Goal: Information Seeking & Learning: Learn about a topic

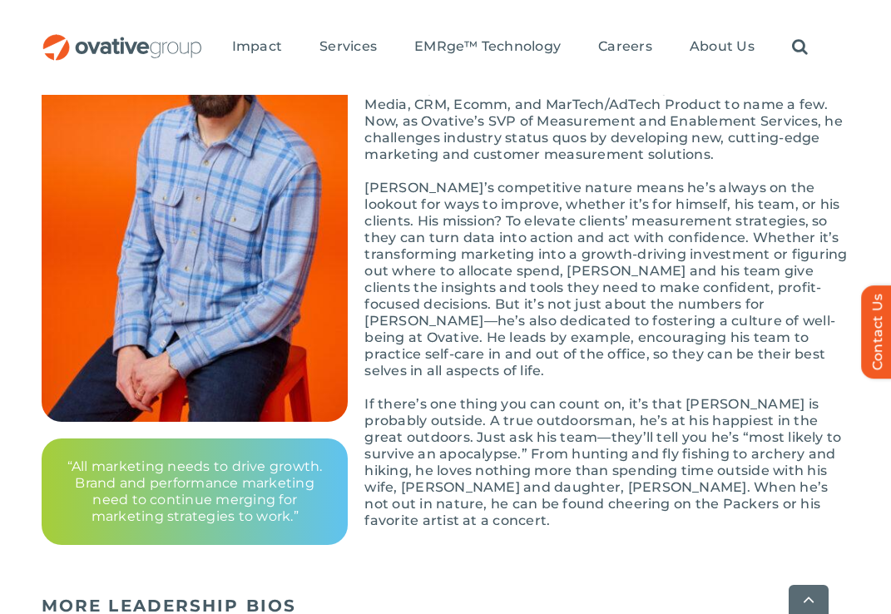
scroll to position [369, 0]
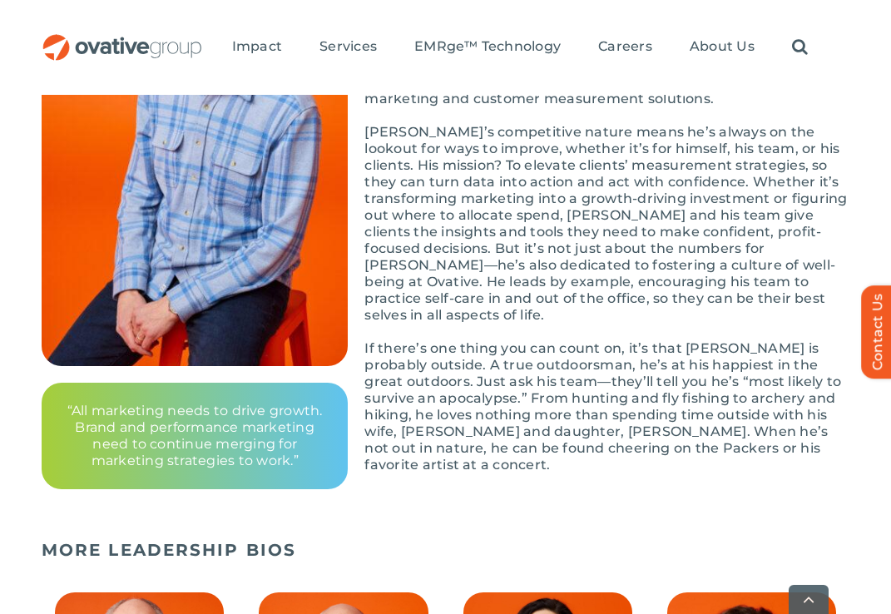
click at [412, 456] on div "[PERSON_NAME] is all about challenging the status quo. This mindset has shaped …" at bounding box center [606, 240] width 485 height 499
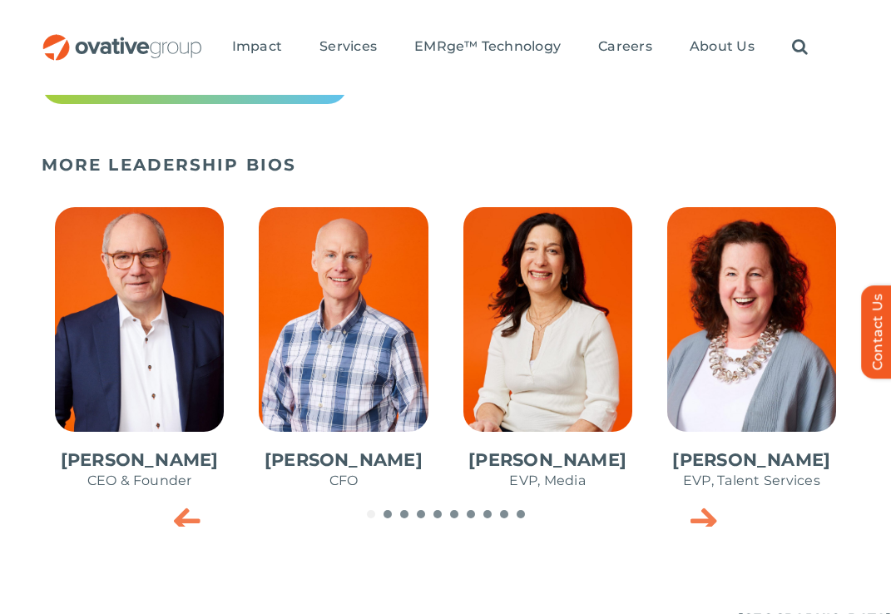
scroll to position [753, 0]
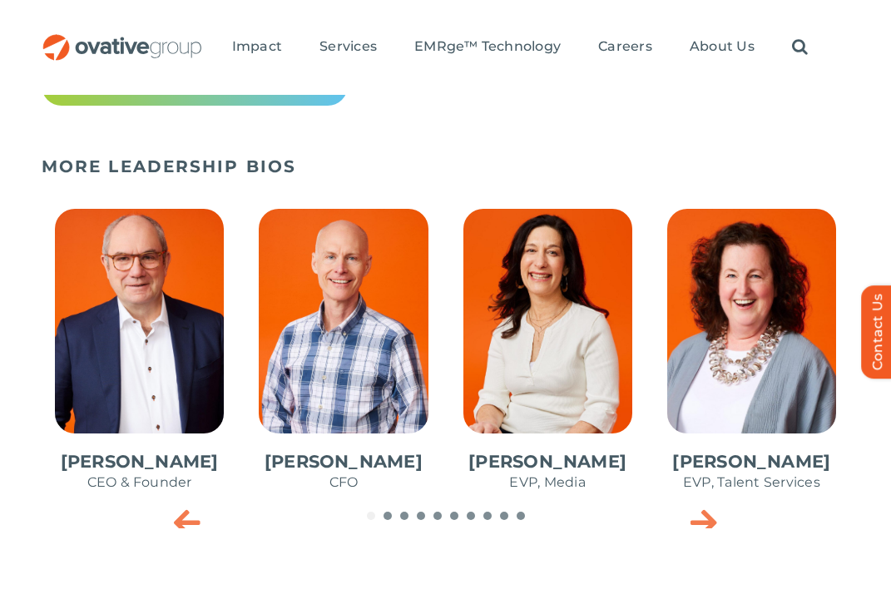
click at [715, 532] on div "MORE LEADERSHIP BIOS [PERSON_NAME] CEO & Founder [PERSON_NAME] CFO [PERSON_NAME…" at bounding box center [445, 338] width 891 height 422
click at [707, 518] on icon "Next slide" at bounding box center [704, 521] width 27 height 33
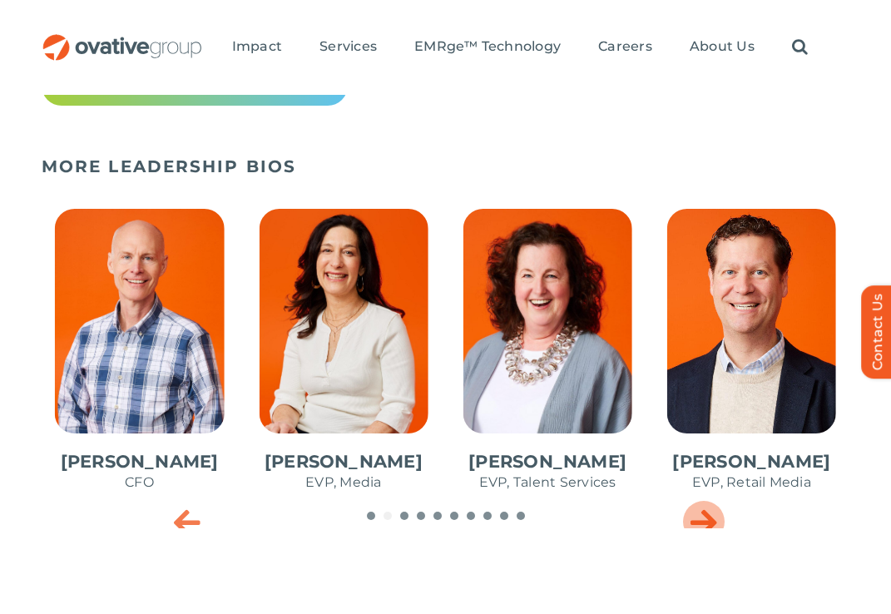
click at [707, 518] on icon "Next slide" at bounding box center [704, 521] width 27 height 33
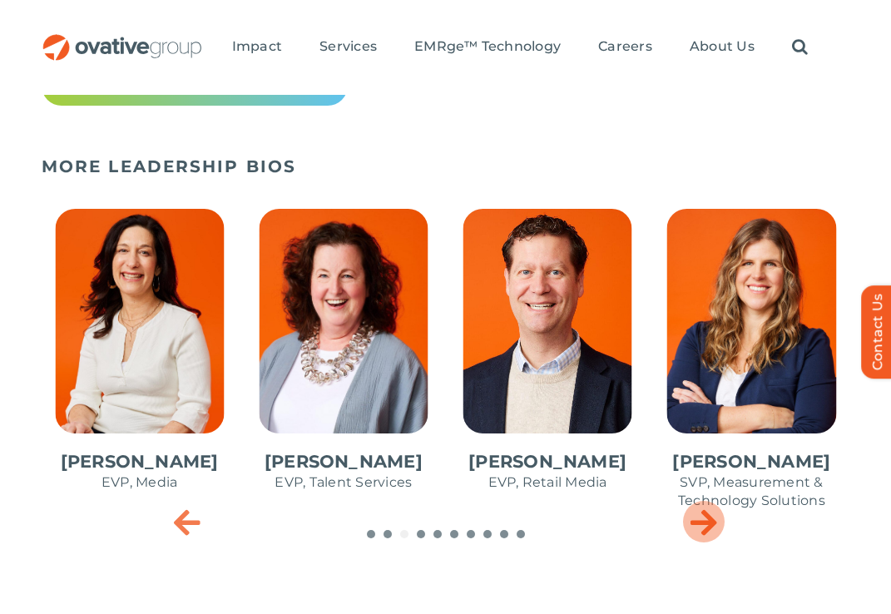
click at [707, 518] on icon "Next slide" at bounding box center [704, 521] width 27 height 33
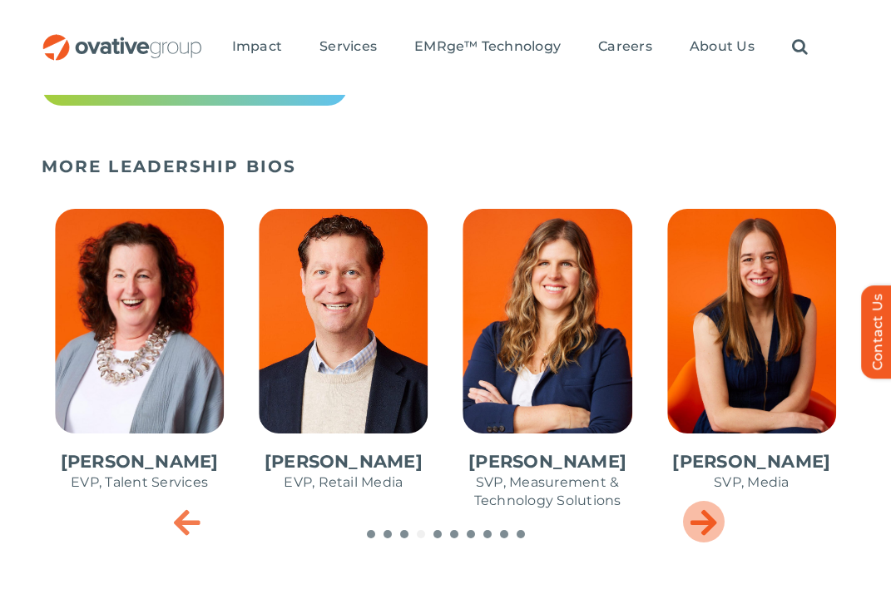
click at [707, 518] on icon "Next slide" at bounding box center [704, 521] width 27 height 33
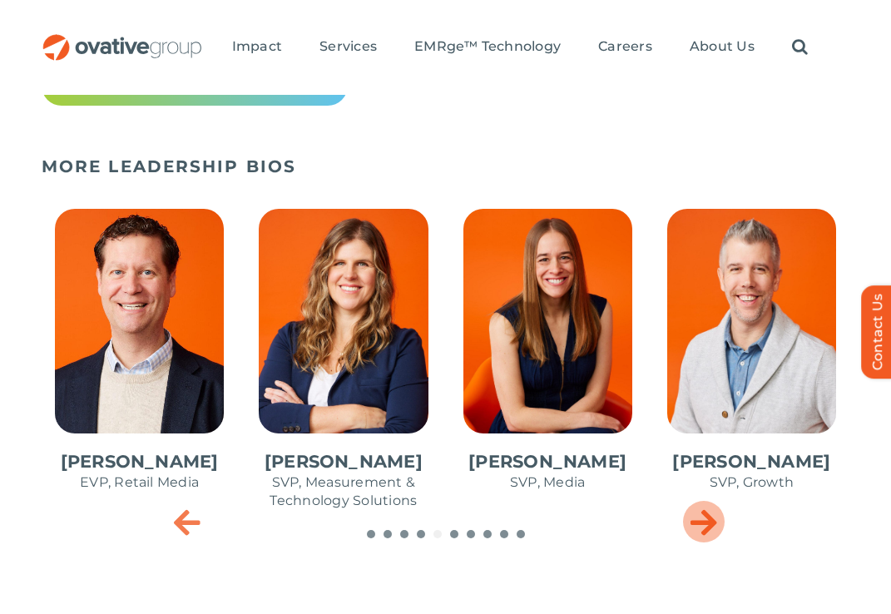
click at [707, 518] on icon "Next slide" at bounding box center [704, 521] width 27 height 33
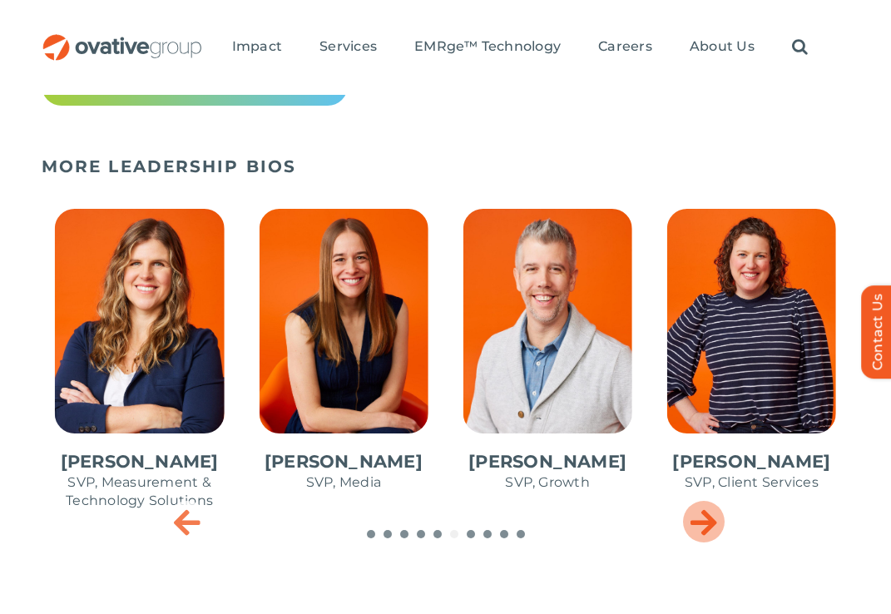
click at [706, 518] on icon "Next slide" at bounding box center [704, 521] width 27 height 33
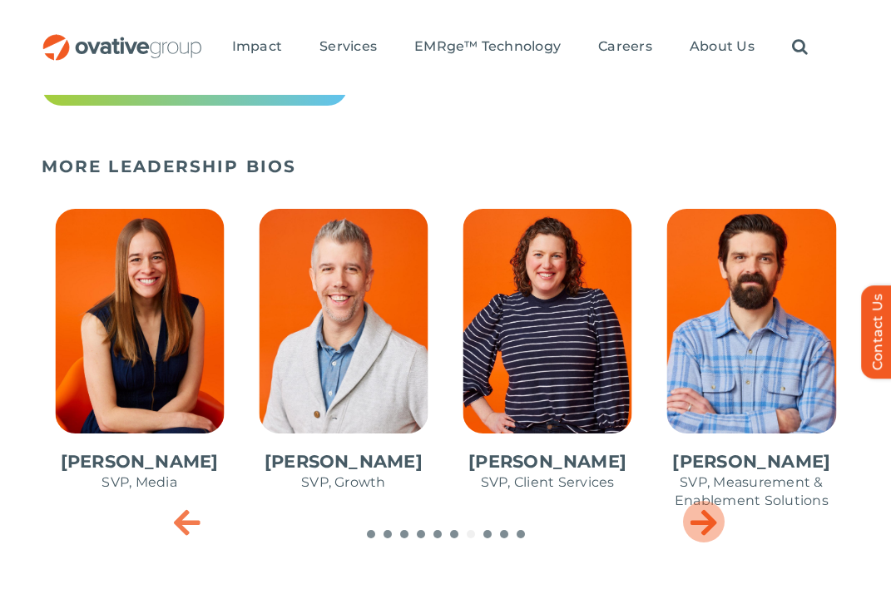
click at [706, 518] on icon "Next slide" at bounding box center [704, 521] width 27 height 33
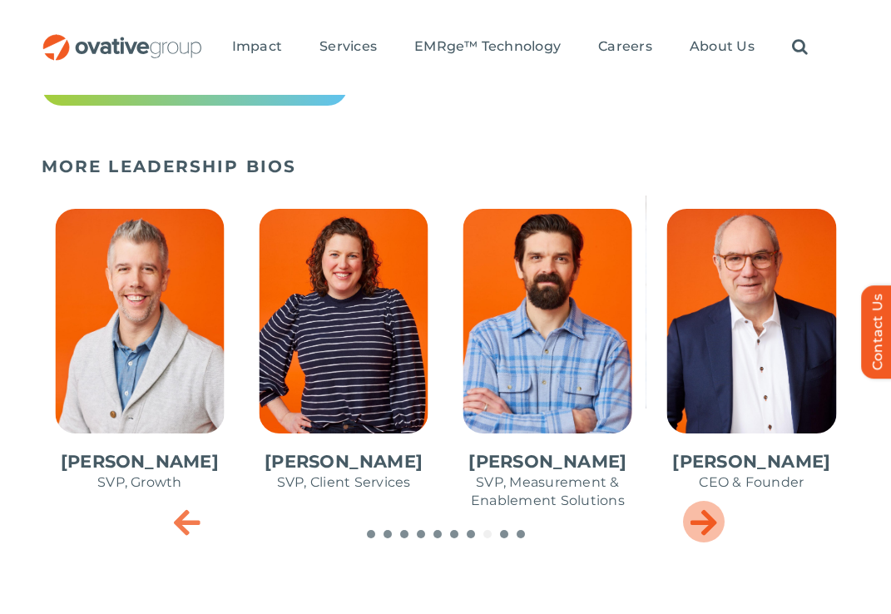
click at [706, 518] on icon "Next slide" at bounding box center [704, 521] width 27 height 33
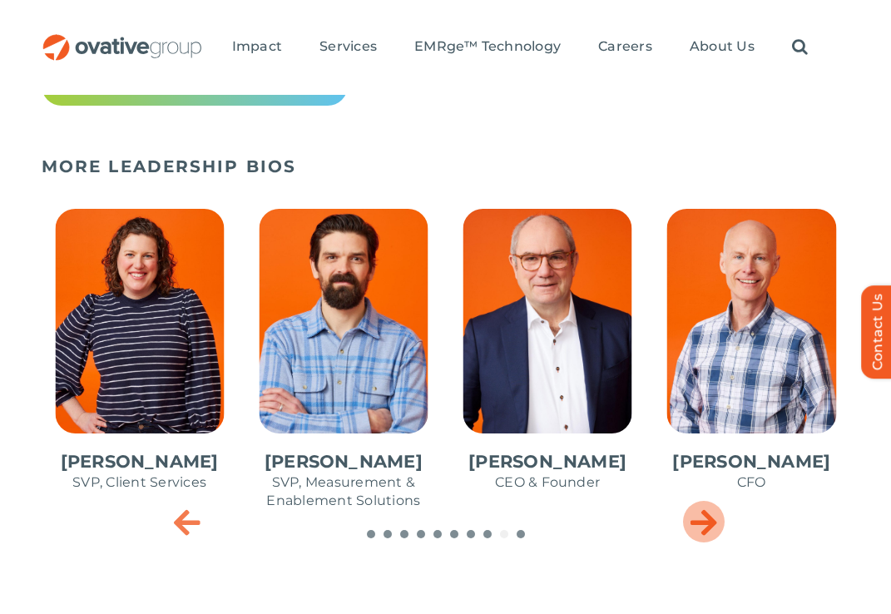
click at [710, 528] on icon "Next slide" at bounding box center [704, 521] width 27 height 33
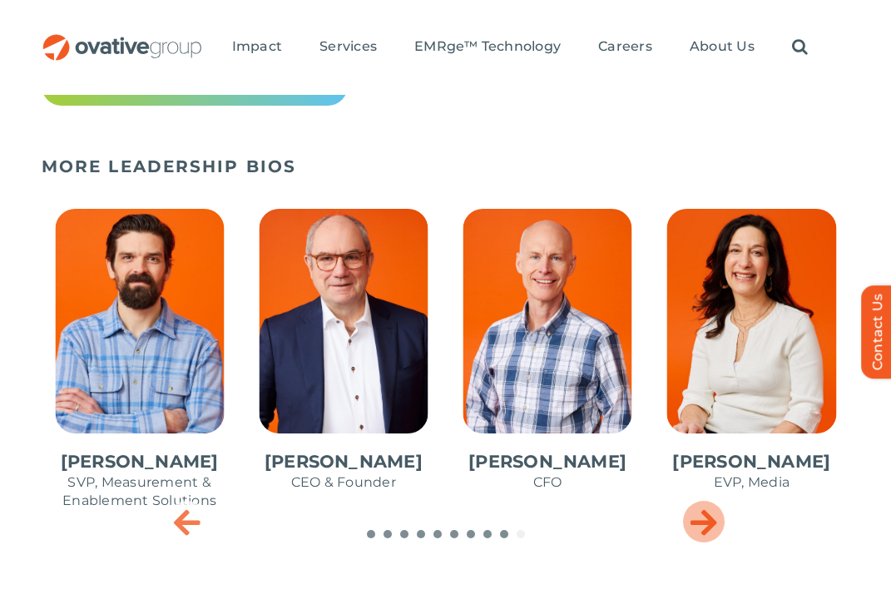
click at [709, 529] on icon "Next slide" at bounding box center [704, 521] width 27 height 33
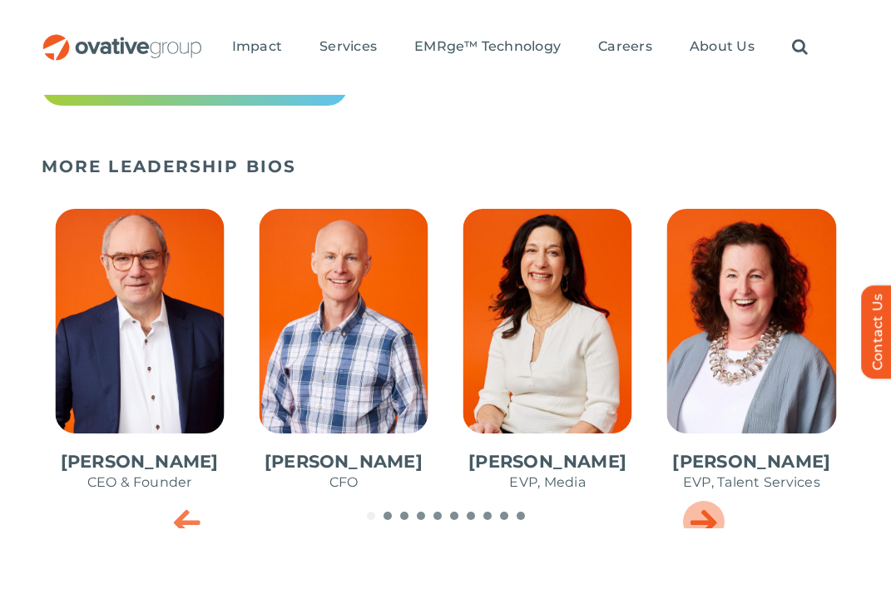
click at [709, 529] on div "MORE LEADERSHIP BIOS [PERSON_NAME] EVP, Retail Media [PERSON_NAME] SVP, Measure…" at bounding box center [445, 338] width 891 height 422
click at [702, 528] on div "MORE LEADERSHIP BIOS [PERSON_NAME] EVP, Retail Media [PERSON_NAME] SVP, Measure…" at bounding box center [445, 338] width 891 height 422
click at [702, 522] on icon "Next slide" at bounding box center [704, 521] width 27 height 33
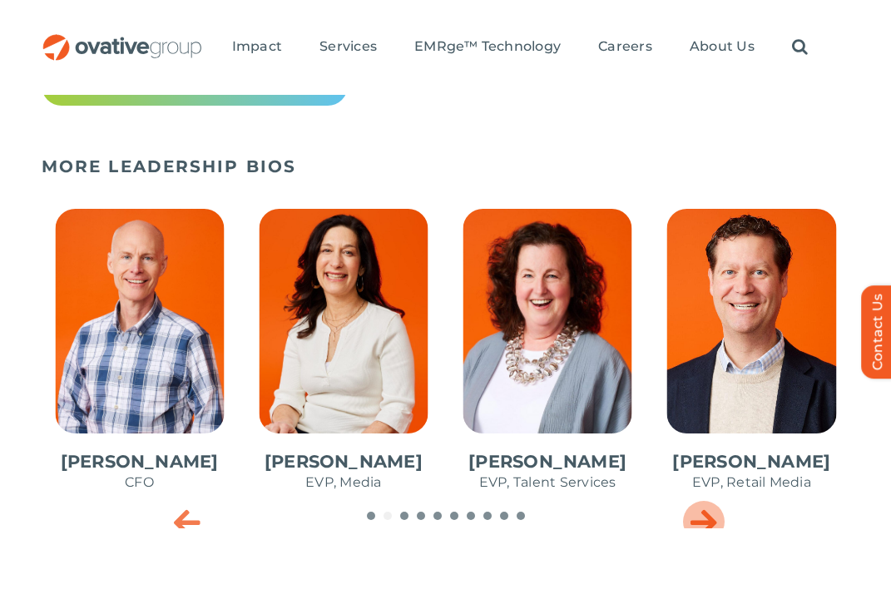
click at [702, 522] on icon "Next slide" at bounding box center [704, 521] width 27 height 33
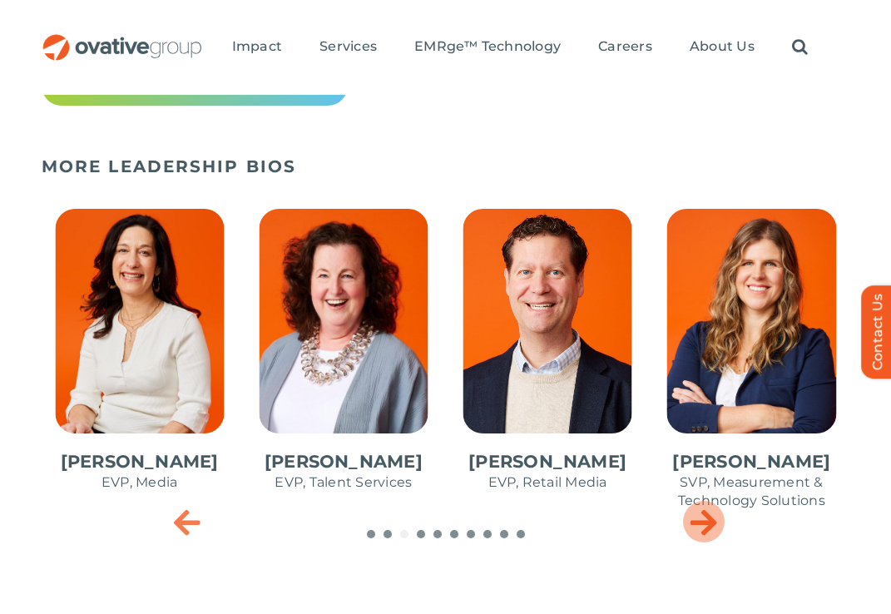
click at [702, 522] on icon "Next slide" at bounding box center [704, 521] width 27 height 33
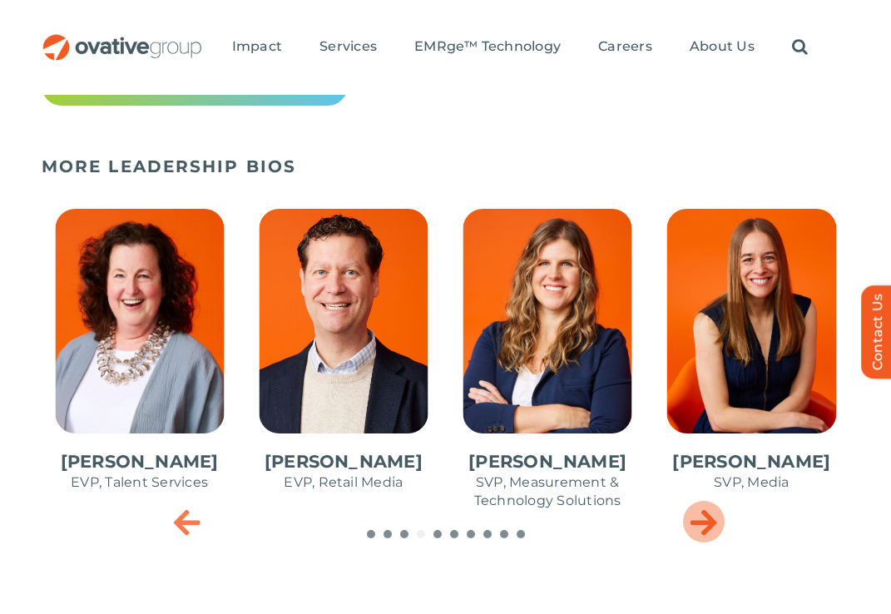
click at [705, 521] on icon "Next slide" at bounding box center [704, 521] width 27 height 33
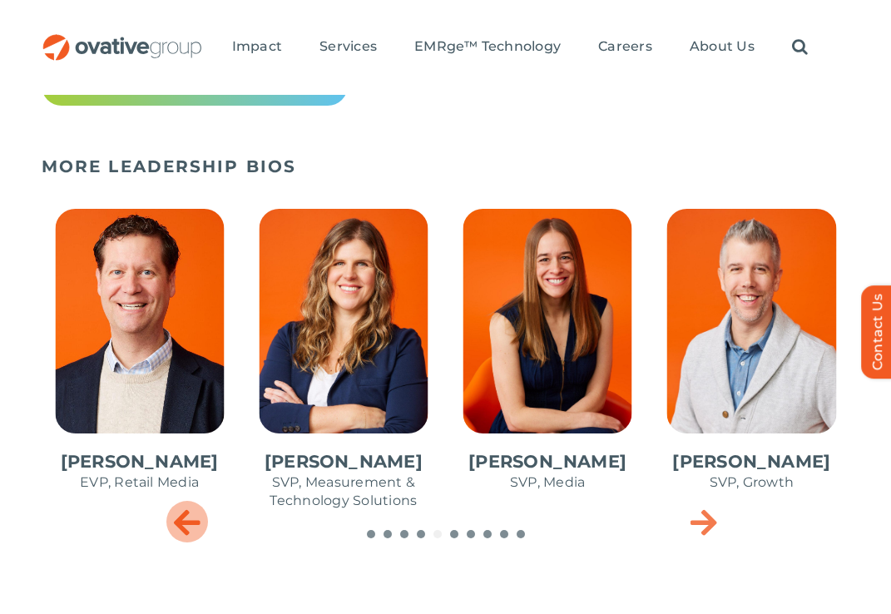
click at [198, 526] on icon "Previous slide" at bounding box center [187, 521] width 27 height 33
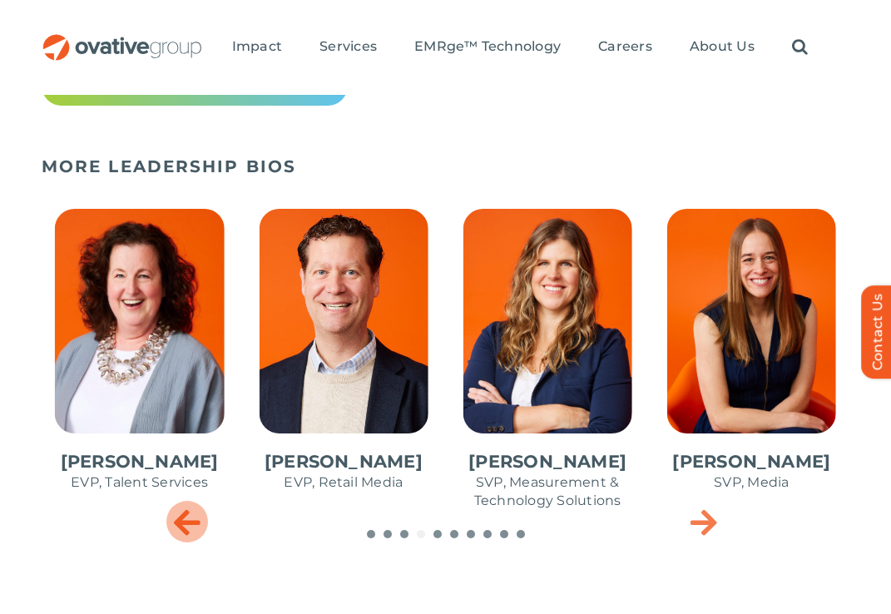
click at [198, 526] on icon "Previous slide" at bounding box center [187, 521] width 27 height 33
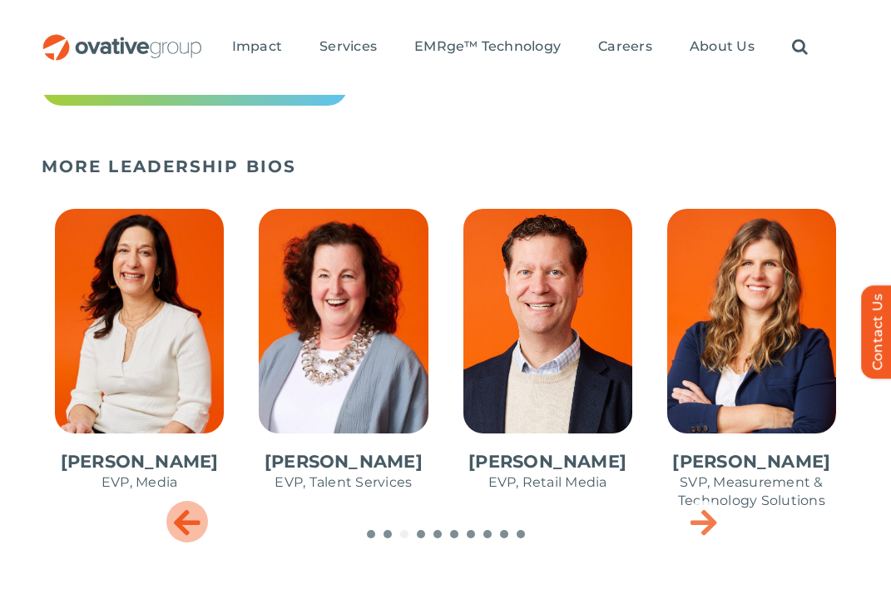
click at [198, 526] on icon "Previous slide" at bounding box center [187, 521] width 27 height 33
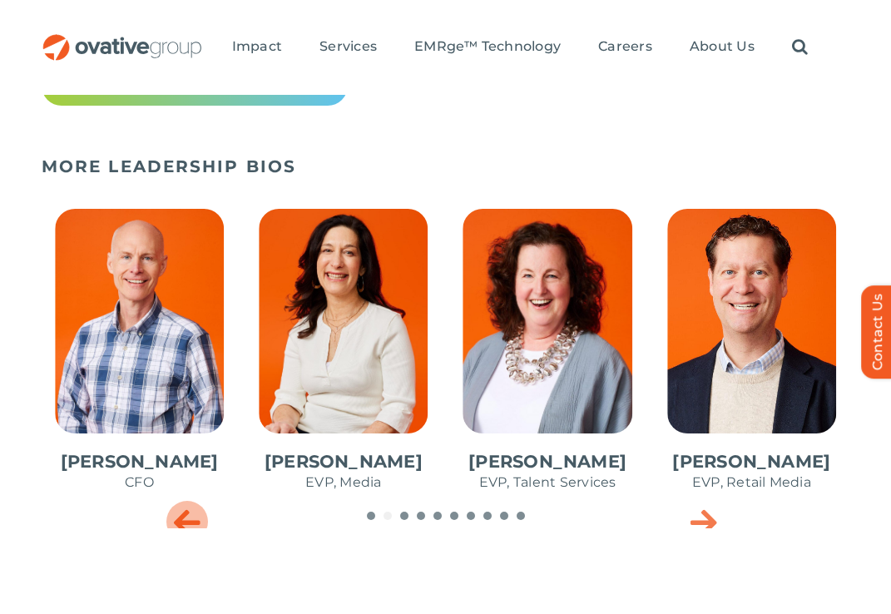
click at [198, 526] on icon "Previous slide" at bounding box center [187, 521] width 27 height 33
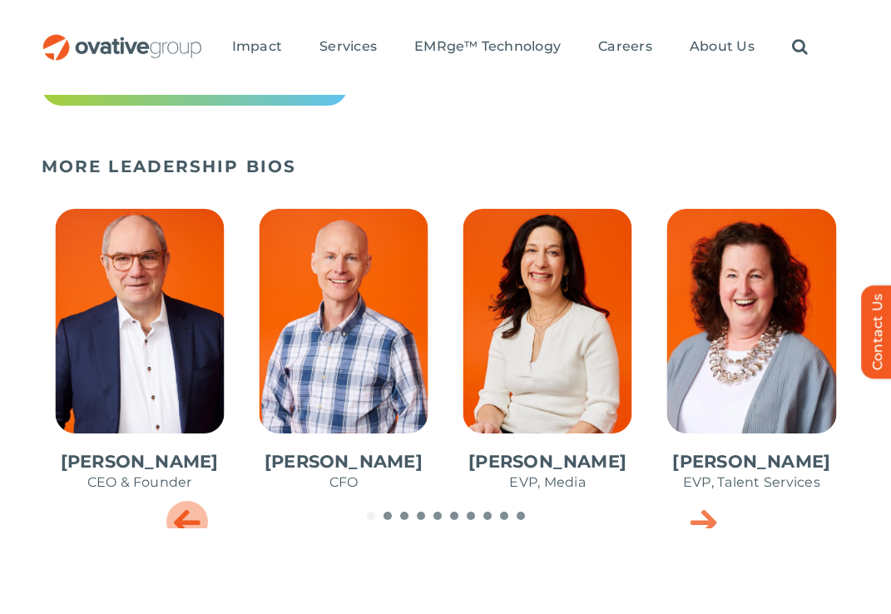
click at [198, 526] on icon "Previous slide" at bounding box center [187, 521] width 27 height 33
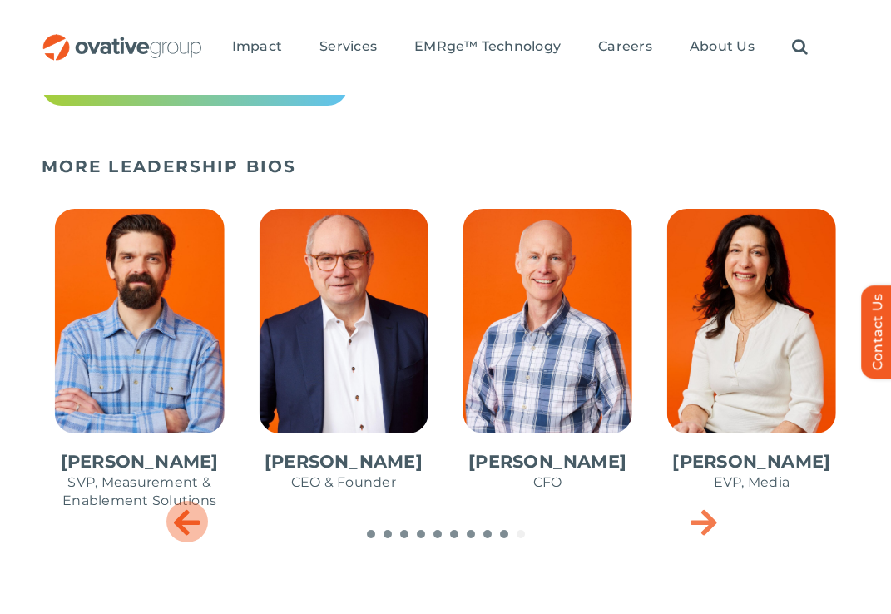
click at [198, 526] on icon "Previous slide" at bounding box center [187, 521] width 27 height 33
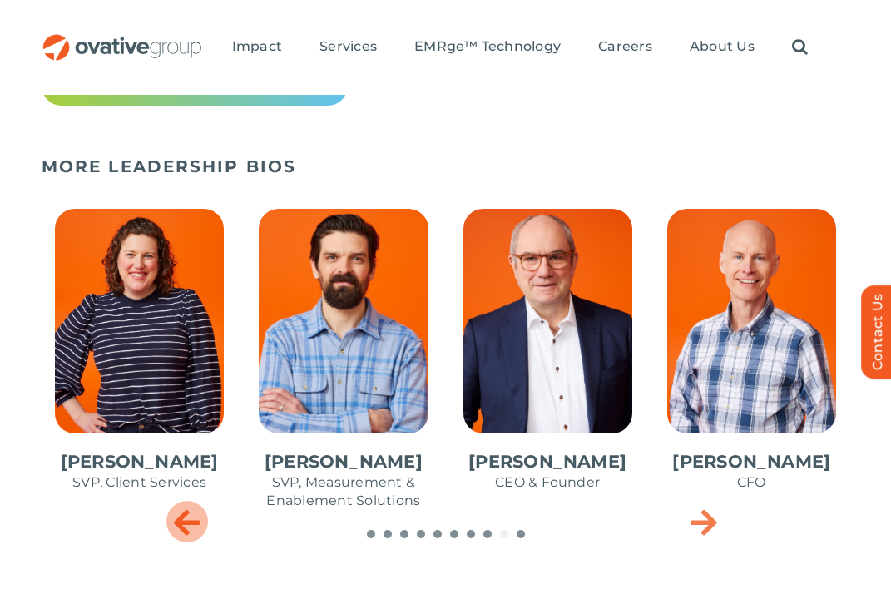
click at [198, 526] on icon "Previous slide" at bounding box center [187, 521] width 27 height 33
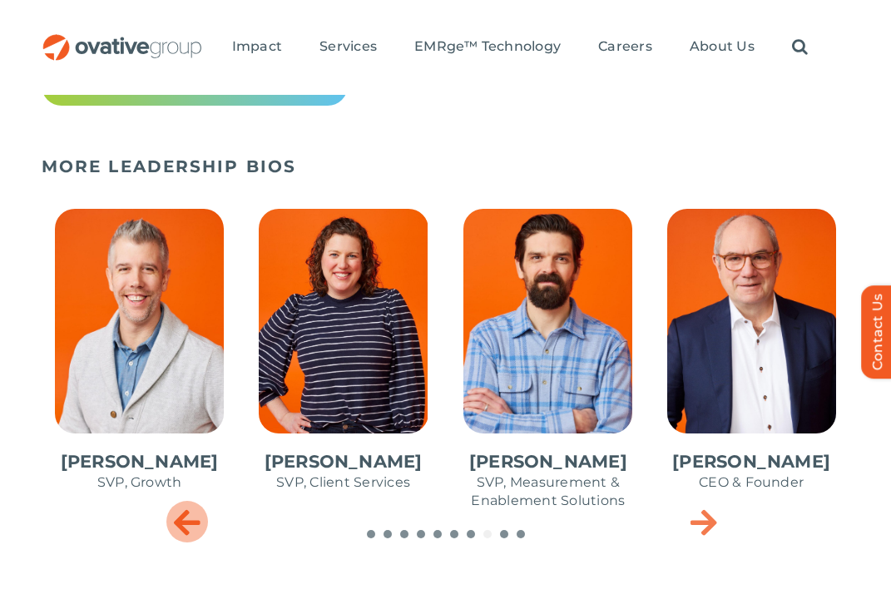
click at [198, 526] on icon "Previous slide" at bounding box center [187, 521] width 27 height 33
